Goal: Find specific page/section: Find specific page/section

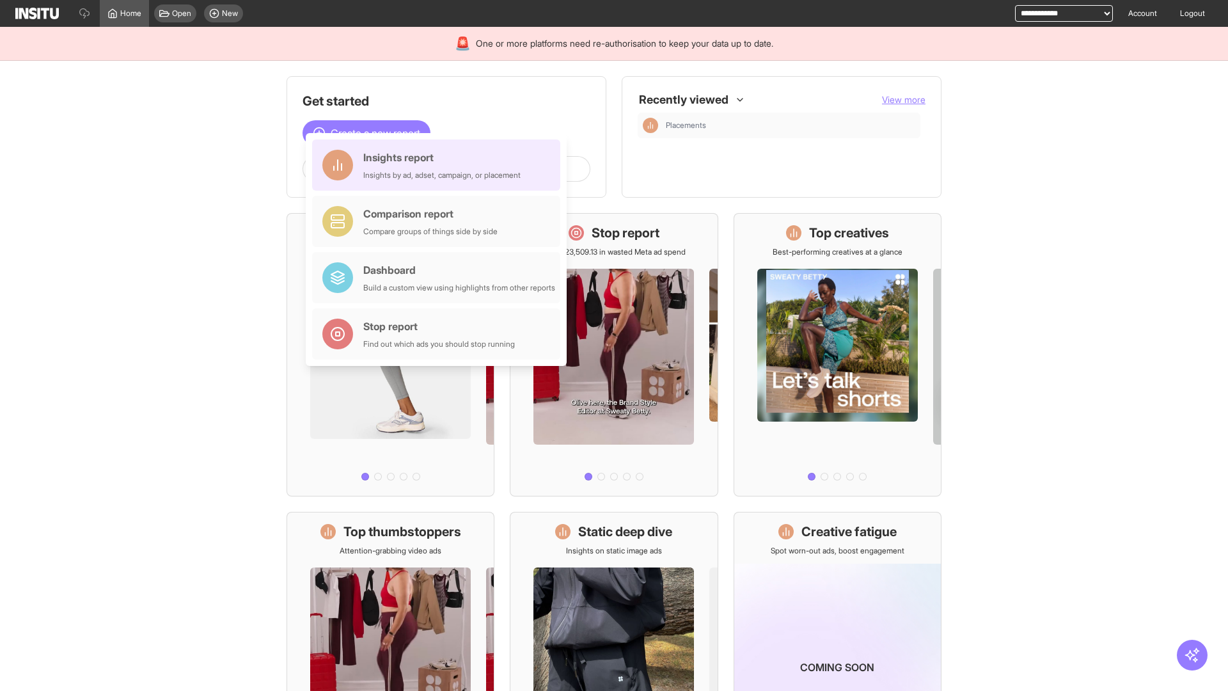
click at [440, 165] on div "Insights report Insights by ad, adset, campaign, or placement" at bounding box center [441, 165] width 157 height 31
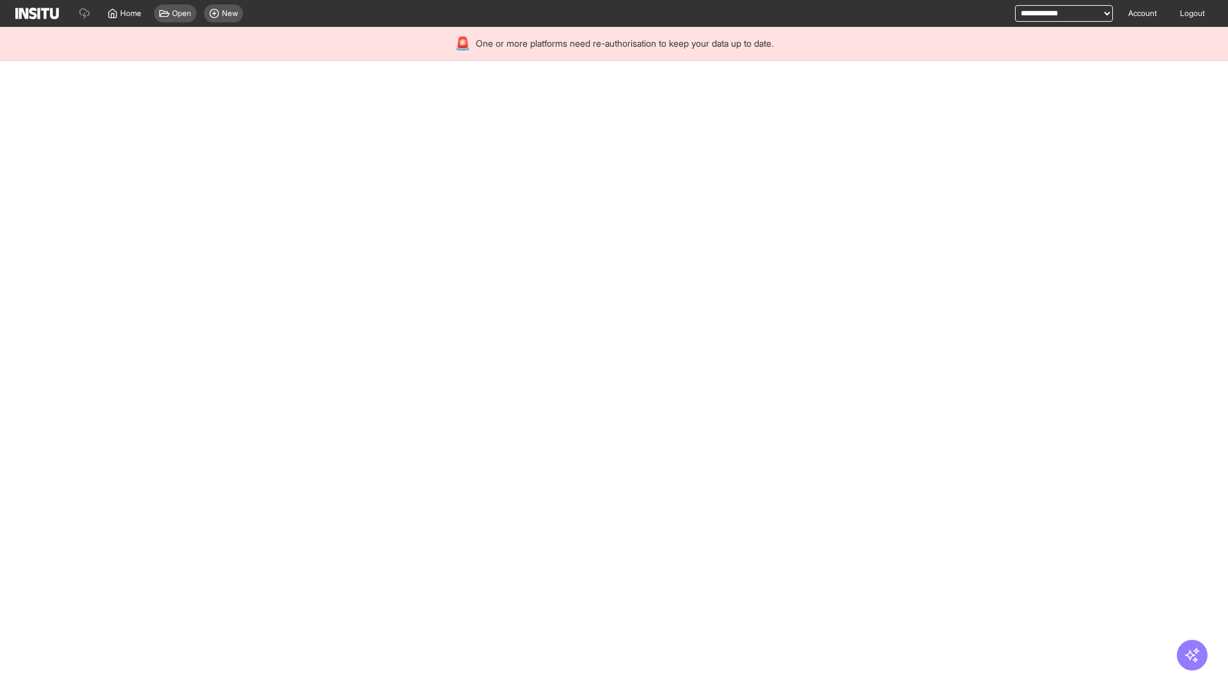
select select "**"
